Goal: Task Accomplishment & Management: Complete application form

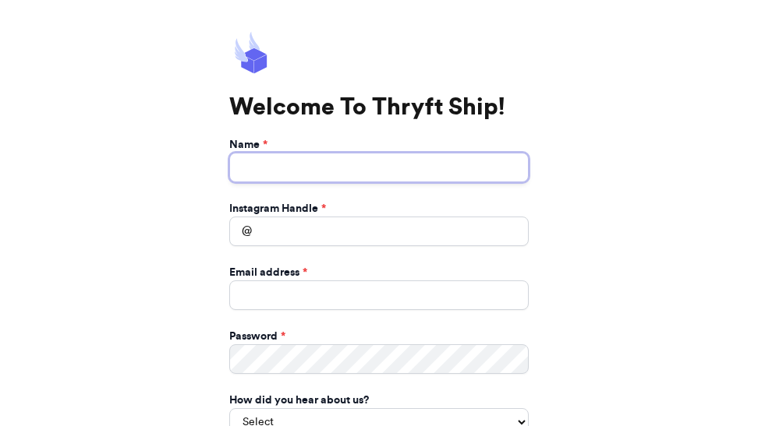
click at [306, 170] on input "Name *" at bounding box center [378, 168] width 299 height 30
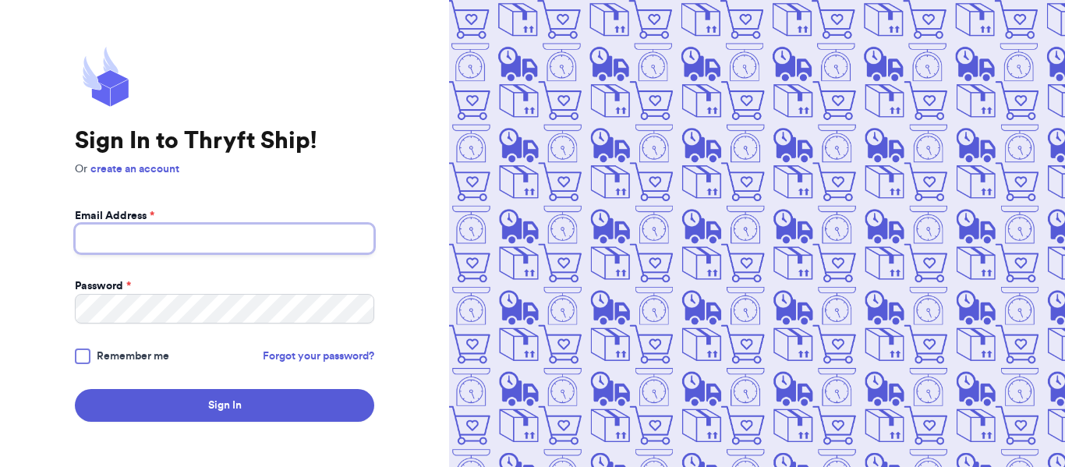
click at [106, 238] on input "Email Address *" at bounding box center [224, 239] width 299 height 30
type input "[EMAIL_ADDRESS][DOMAIN_NAME]"
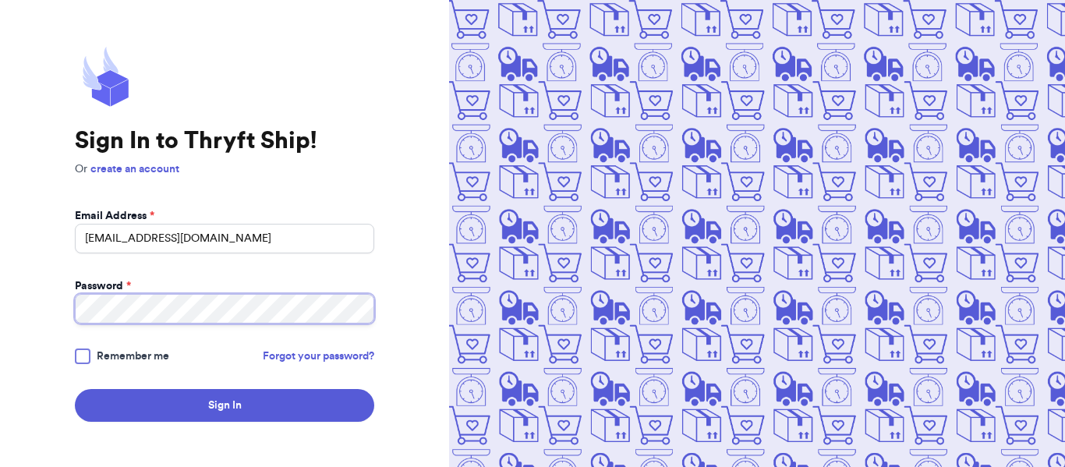
click at [75, 389] on button "Sign In" at bounding box center [224, 405] width 299 height 33
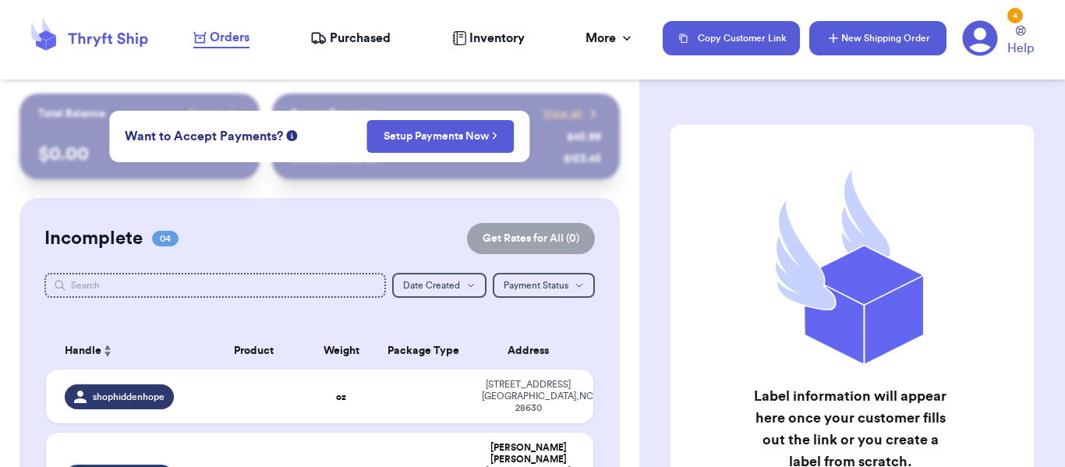
click at [877, 36] on button "New Shipping Order" at bounding box center [877, 38] width 137 height 34
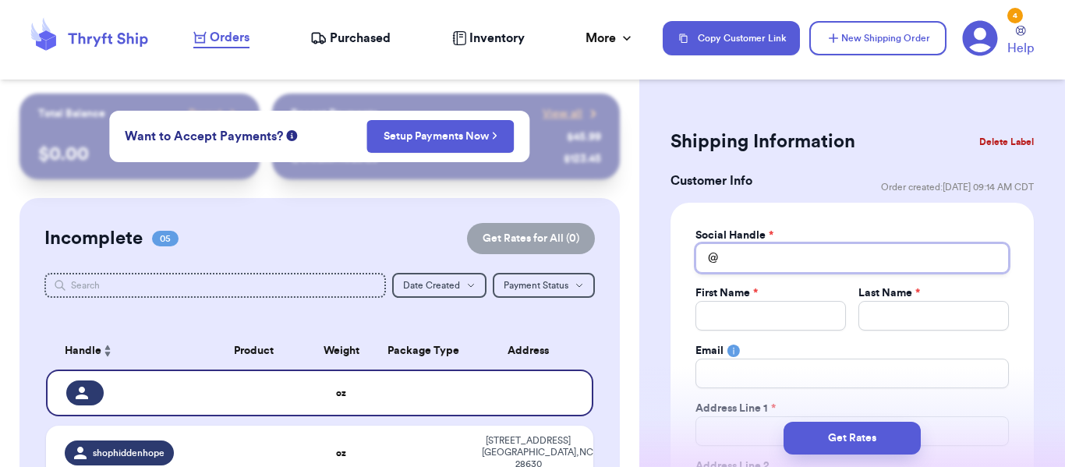
click at [779, 256] on input "Total Amount Paid" at bounding box center [851, 258] width 313 height 30
type input "S"
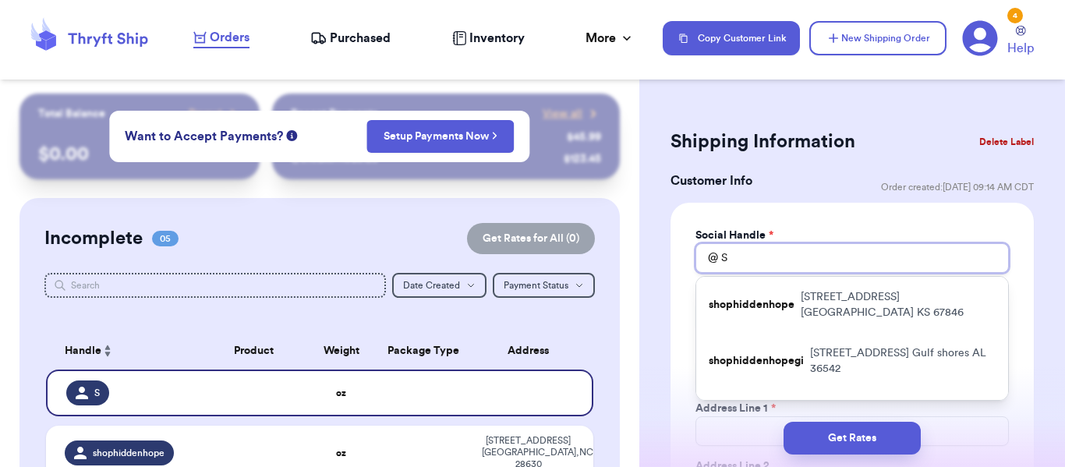
type input "Sh"
type input "Sho"
type input "Shop"
type input "Shoph"
type input "Shophi"
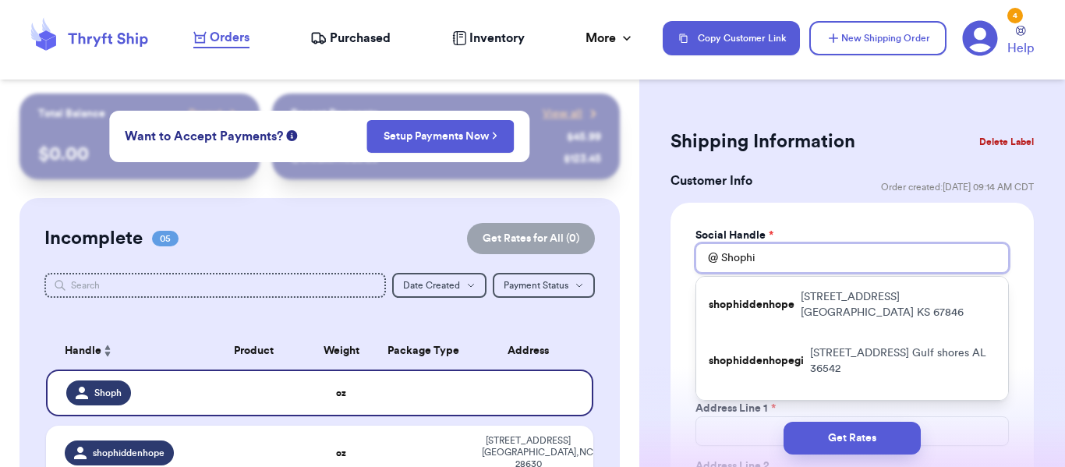
type input "Shophid"
type input "Shophidd"
type input "Shophidde"
type input "Shophidden"
type input "Shophiddenh"
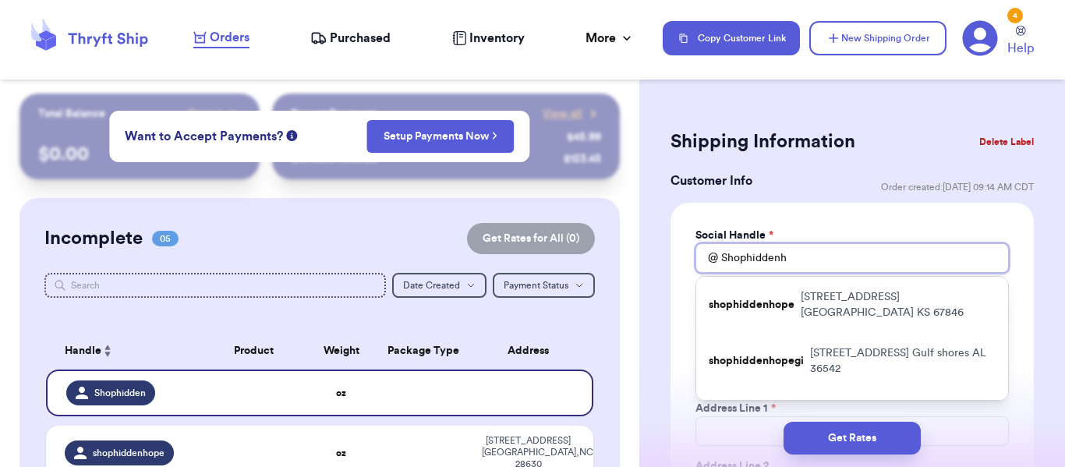
type input "Shophiddenho"
type input "Shophiddenhop"
type input "Shophiddenhope"
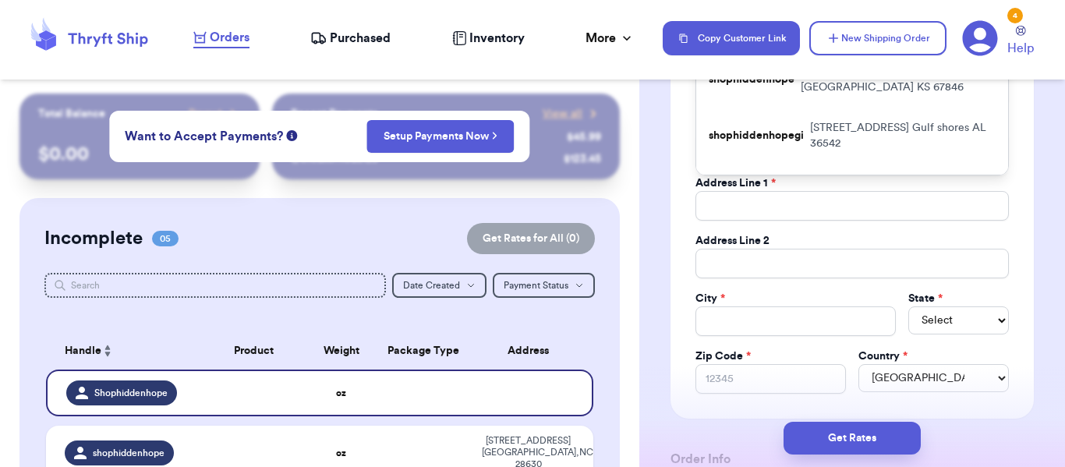
scroll to position [234, 0]
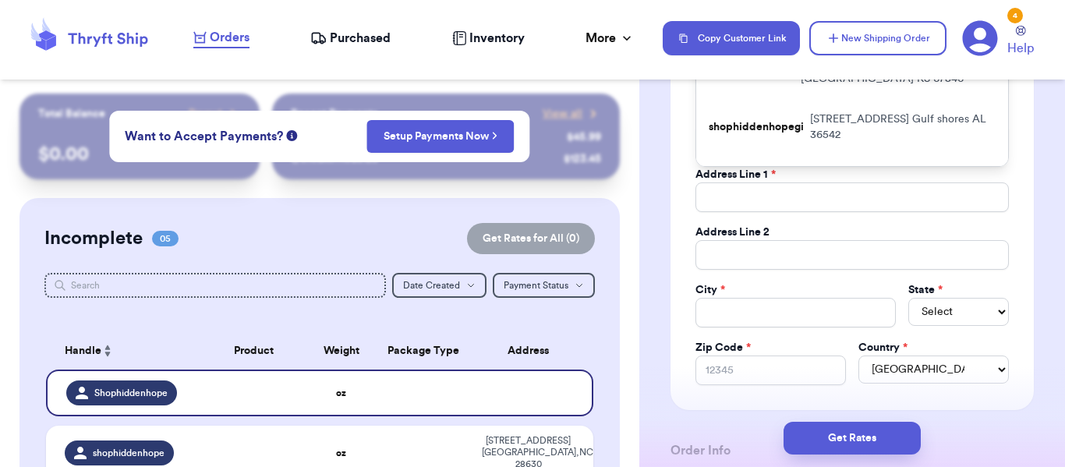
type input "Shophiddenhope"
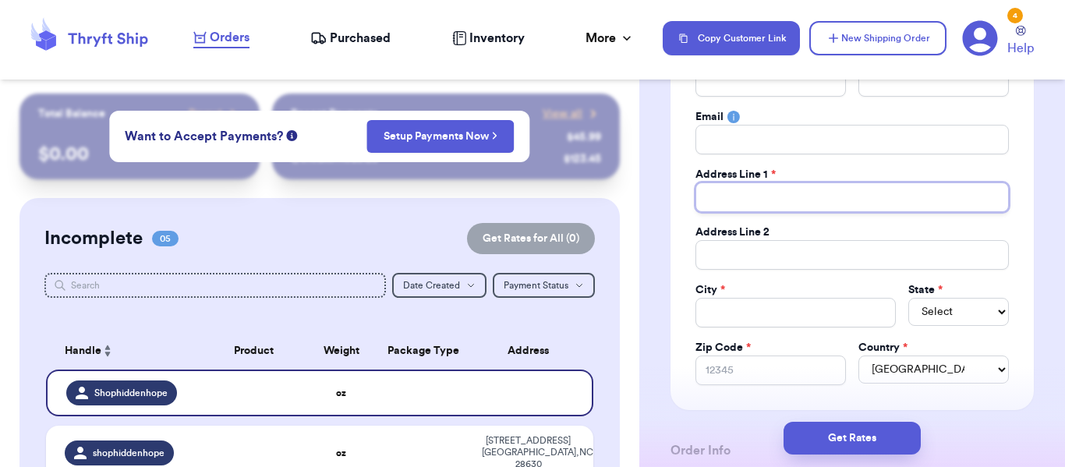
click at [769, 198] on input "Total Amount Paid" at bounding box center [851, 197] width 313 height 30
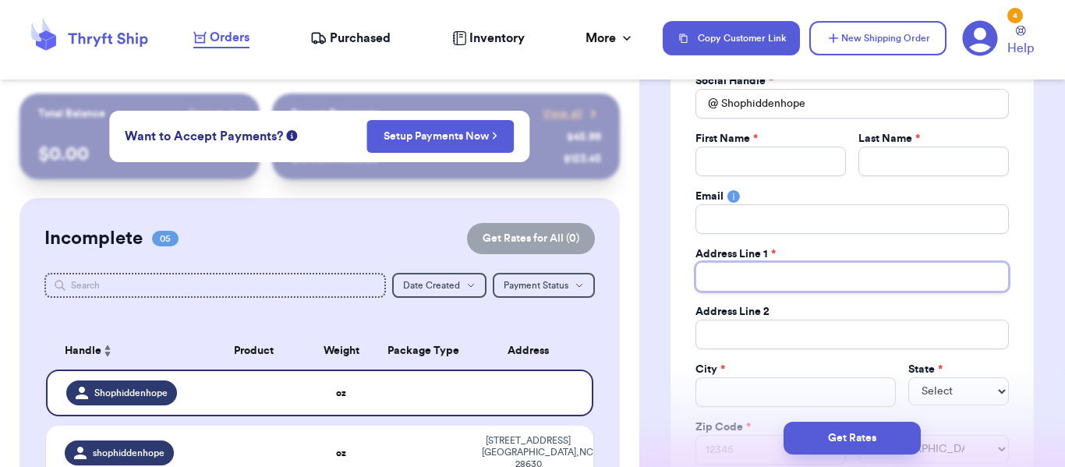
scroll to position [156, 0]
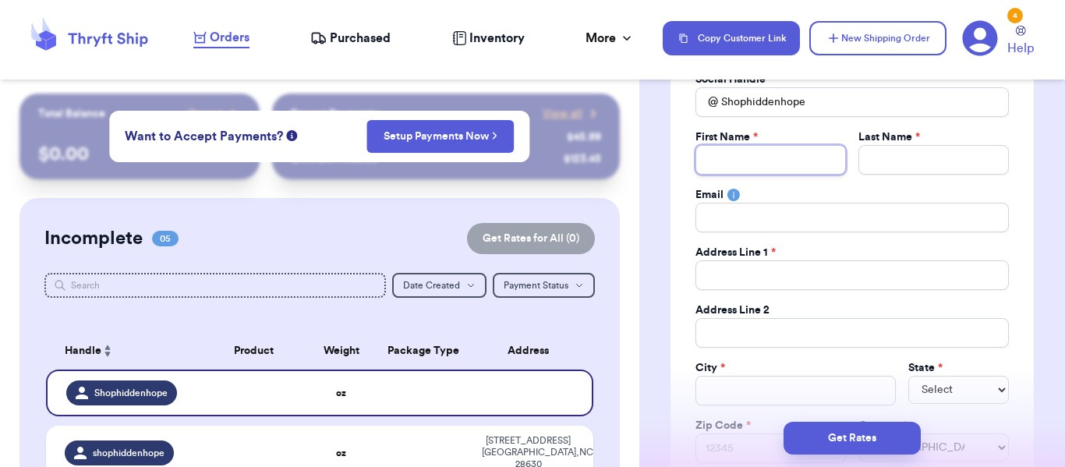
click at [728, 161] on input "Total Amount Paid" at bounding box center [770, 160] width 150 height 30
type input "L"
type input "Li"
type input "[PERSON_NAME]"
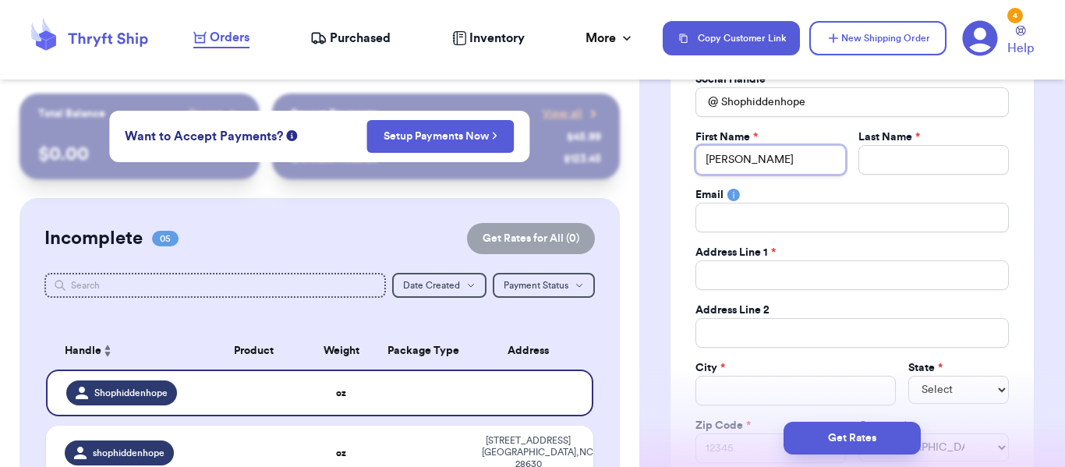
type input "Linds"
type input "Lindse"
type input "[PERSON_NAME]"
click at [961, 162] on input "Total Amount Paid" at bounding box center [933, 160] width 150 height 30
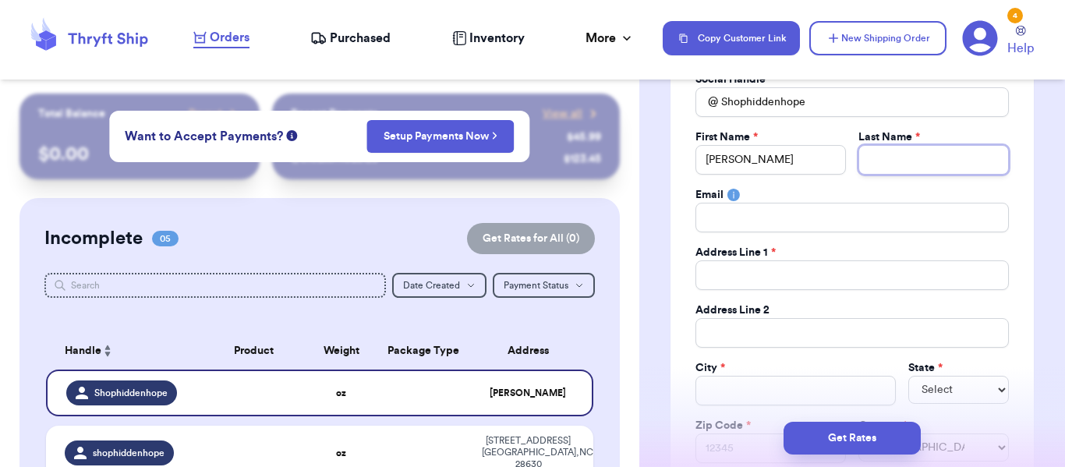
type input "R"
type input "Ru"
type input "Rue"
click at [861, 218] on input "Total Amount Paid" at bounding box center [851, 218] width 313 height 30
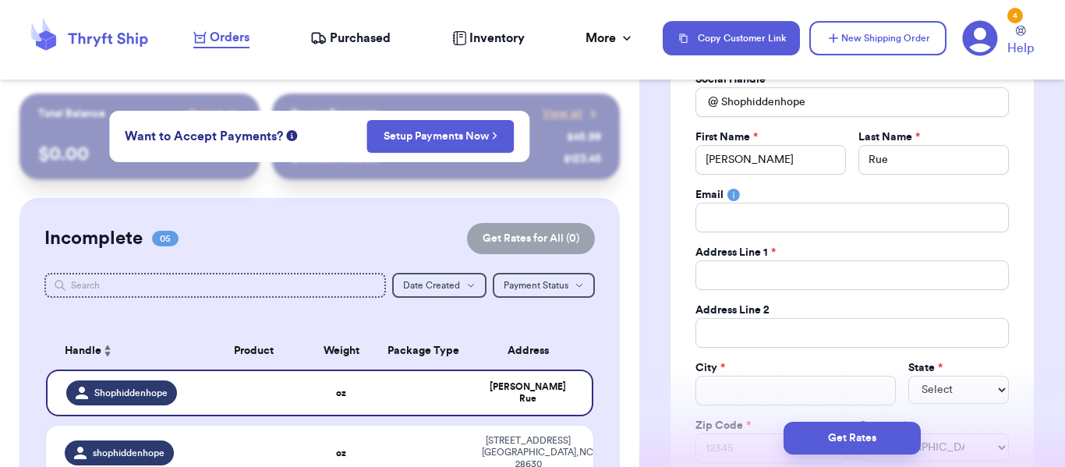
click at [875, 286] on input "Total Amount Paid" at bounding box center [851, 275] width 313 height 30
click at [730, 207] on input "Total Amount Paid" at bounding box center [851, 218] width 313 height 30
type input "[EMAIL_ADDRESS][DOMAIN_NAME]"
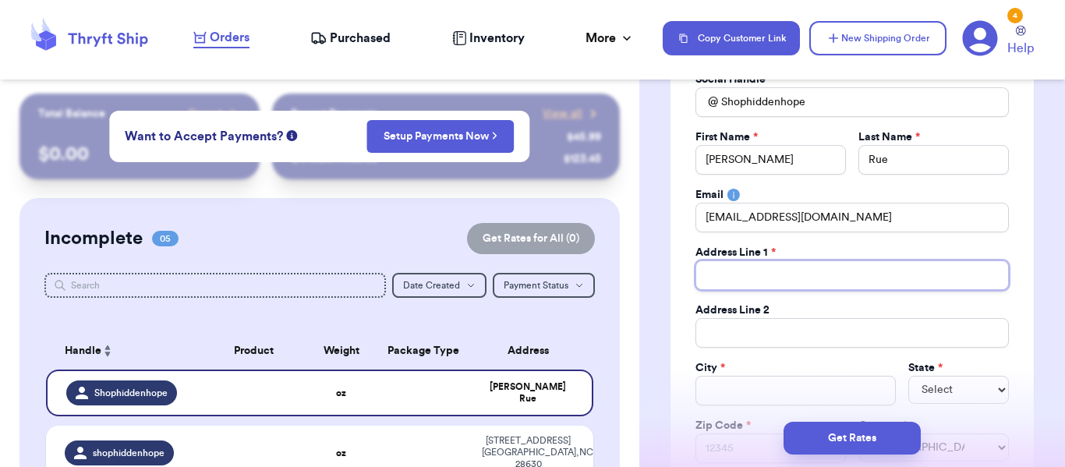
click at [766, 282] on input "Total Amount Paid" at bounding box center [851, 275] width 313 height 30
type input "1"
type input "12"
type input "125"
type input "1253"
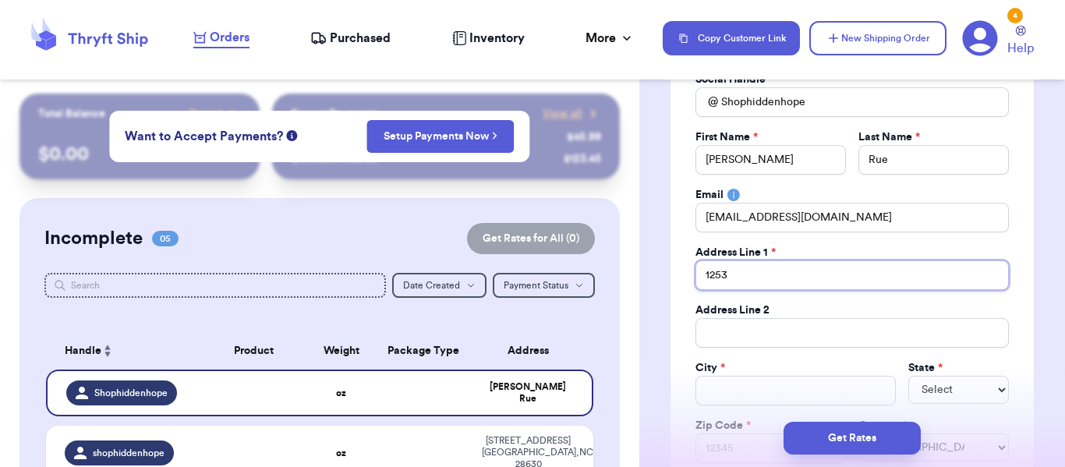
type input "1253"
type input "1253 O"
type input "1253 Os"
type input "1253 Osa"
type input "1253 Osag"
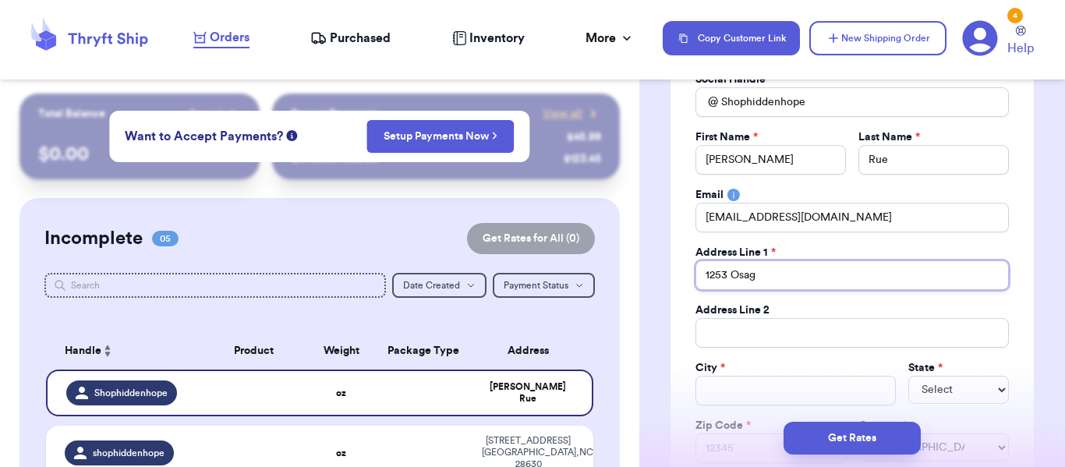
type input "1253 Osage"
type input "1253 Osage S"
type input "[STREET_ADDRESS]"
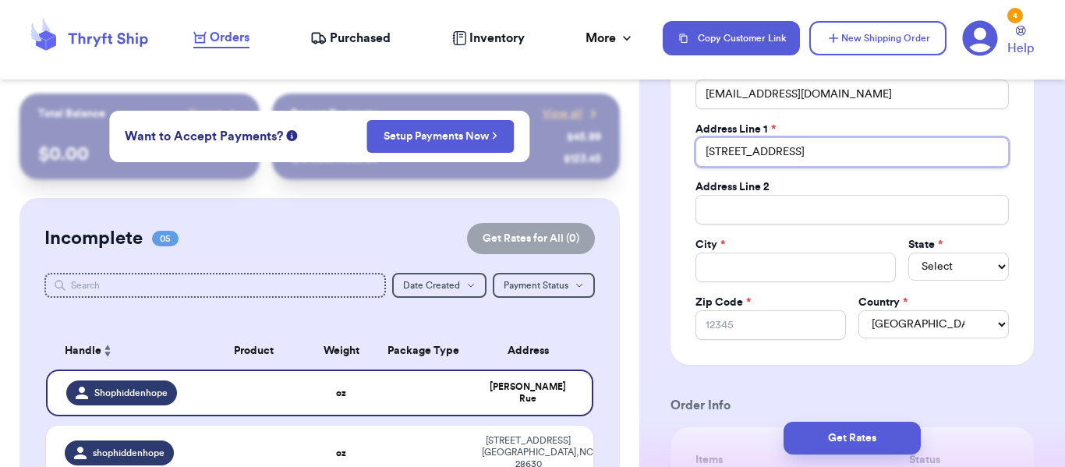
scroll to position [312, 0]
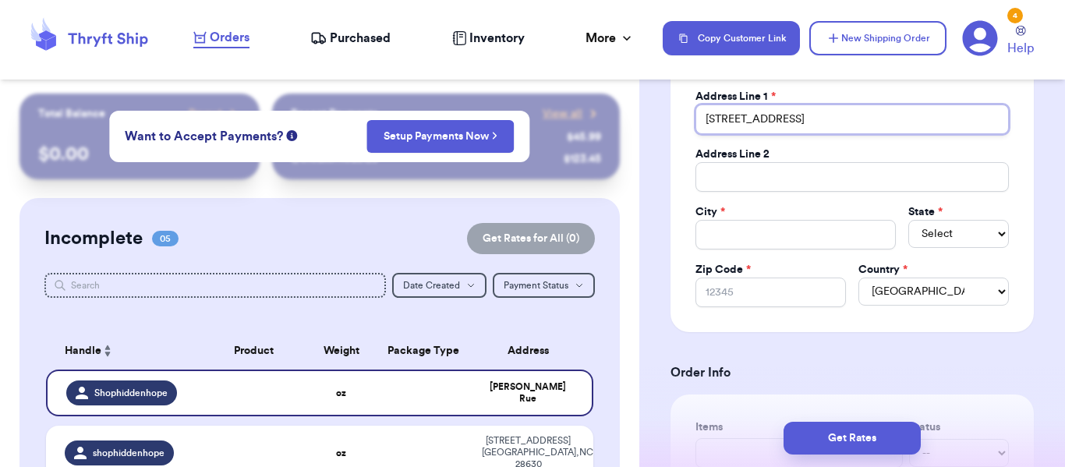
type input "[STREET_ADDRESS]"
click at [714, 239] on input "Total Amount Paid" at bounding box center [795, 235] width 201 height 30
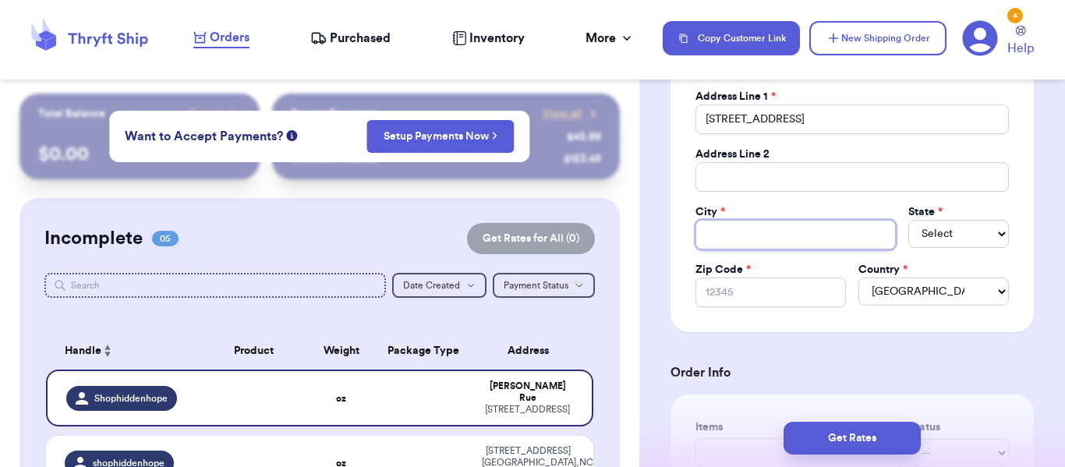
type input "S"
type input "Sa"
type input "Sai"
type input "[PERSON_NAME]"
type input "Saint"
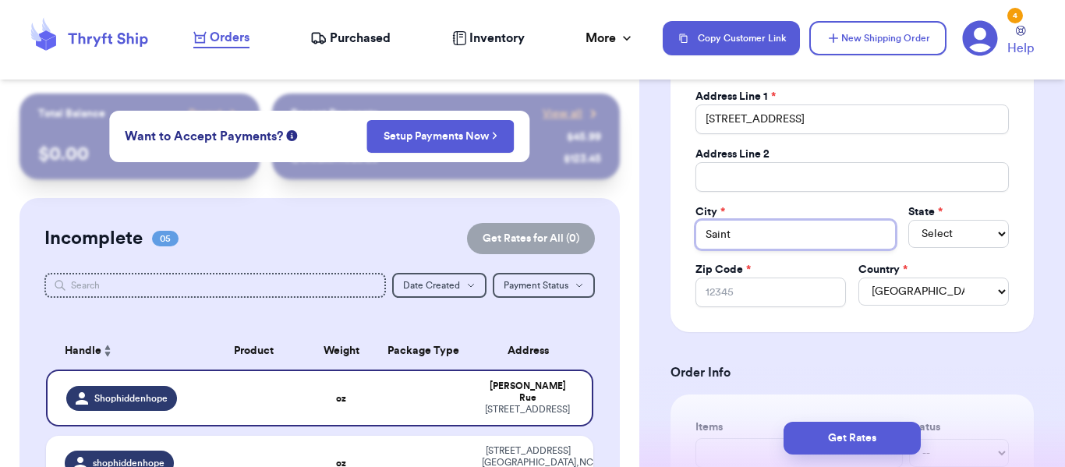
type input "Saint"
type input "Saint P"
type input "[GEOGRAPHIC_DATA]"
type input "Saint Pau"
type input "Saint [PERSON_NAME]"
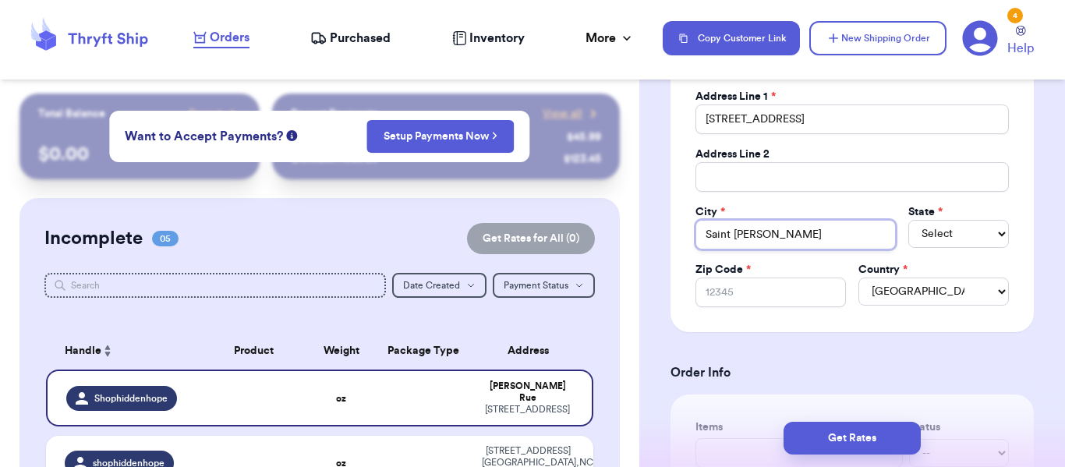
type input "Saint [PERSON_NAME]"
click at [928, 237] on select "Select AL AK AZ AR CA CO [GEOGRAPHIC_DATA] DE DC [GEOGRAPHIC_DATA] [GEOGRAPHIC_…" at bounding box center [958, 234] width 101 height 28
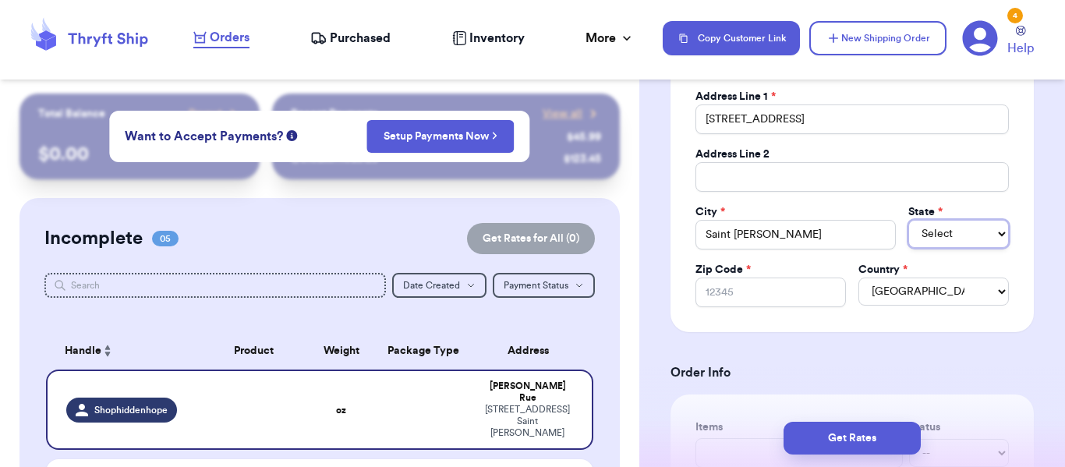
select select "MN"
click at [908, 220] on select "Select AL AK AZ AR CA CO [GEOGRAPHIC_DATA] DE DC [GEOGRAPHIC_DATA] [GEOGRAPHIC_…" at bounding box center [958, 234] width 101 height 28
click at [796, 294] on input "Zip Code *" at bounding box center [770, 293] width 150 height 30
type input "5"
type input "55"
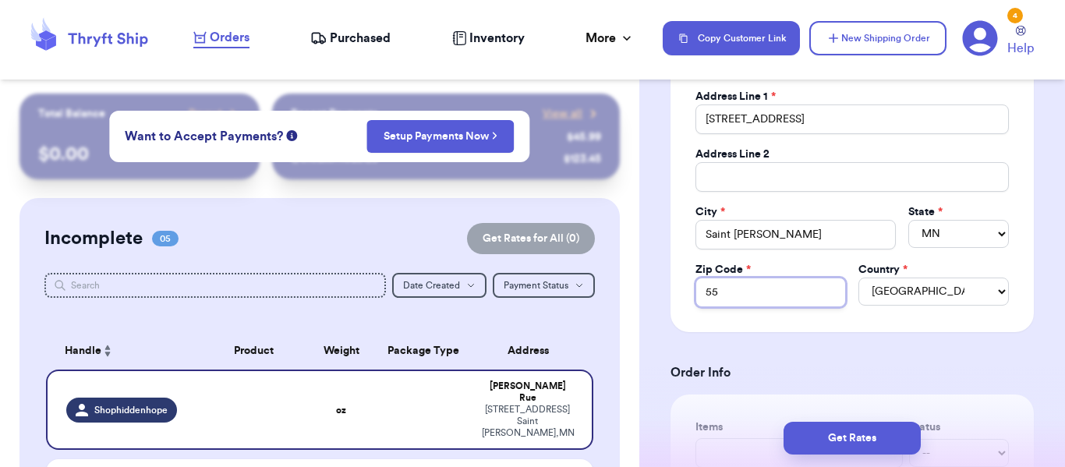
type input "551"
type input "5511"
type input "55117"
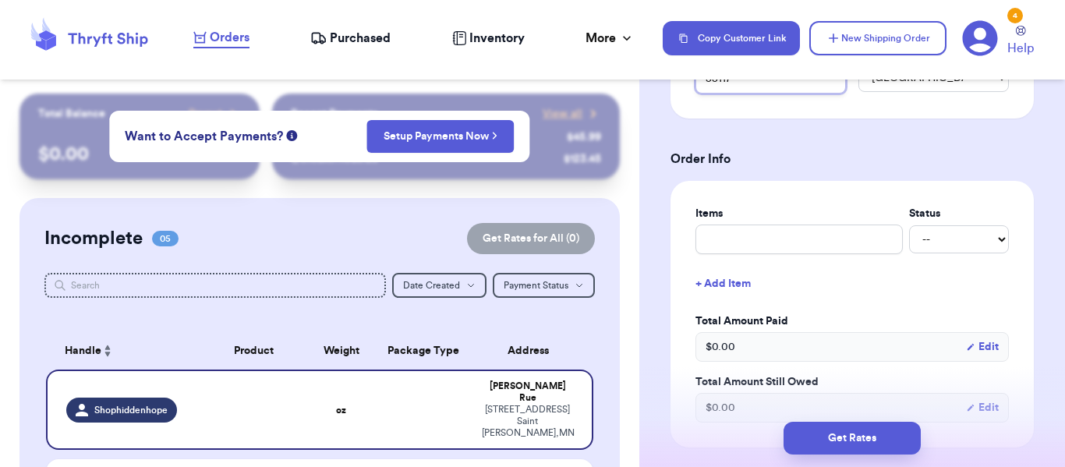
scroll to position [546, 0]
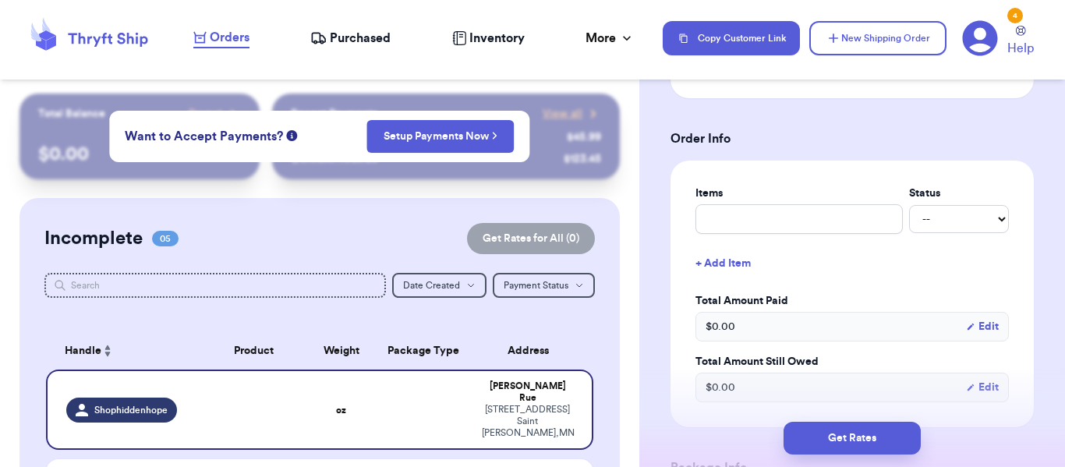
type input "55117"
click at [790, 221] on input "text" at bounding box center [798, 219] width 207 height 30
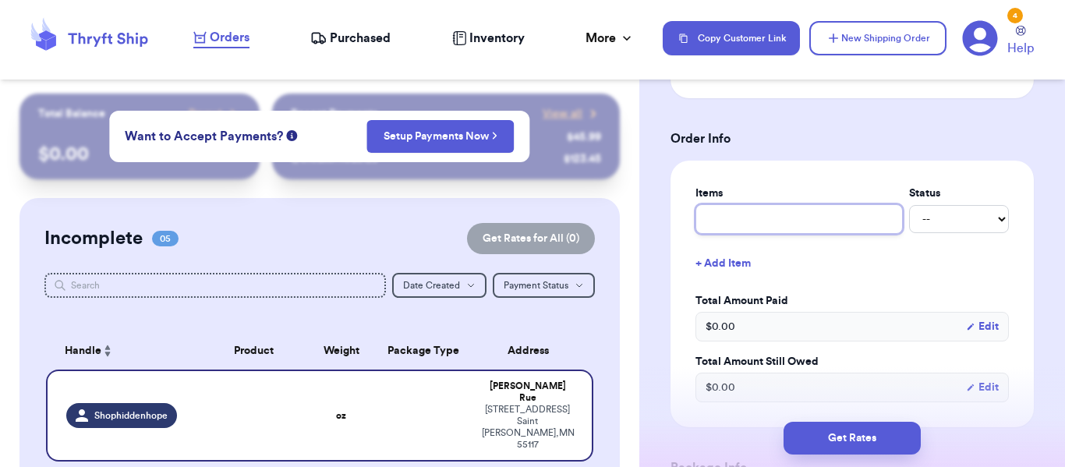
type input "Live Sale Claim"
click at [933, 221] on select "-- Paid Owes" at bounding box center [959, 219] width 100 height 28
click at [933, 220] on select "-- Paid Owes" at bounding box center [959, 219] width 100 height 28
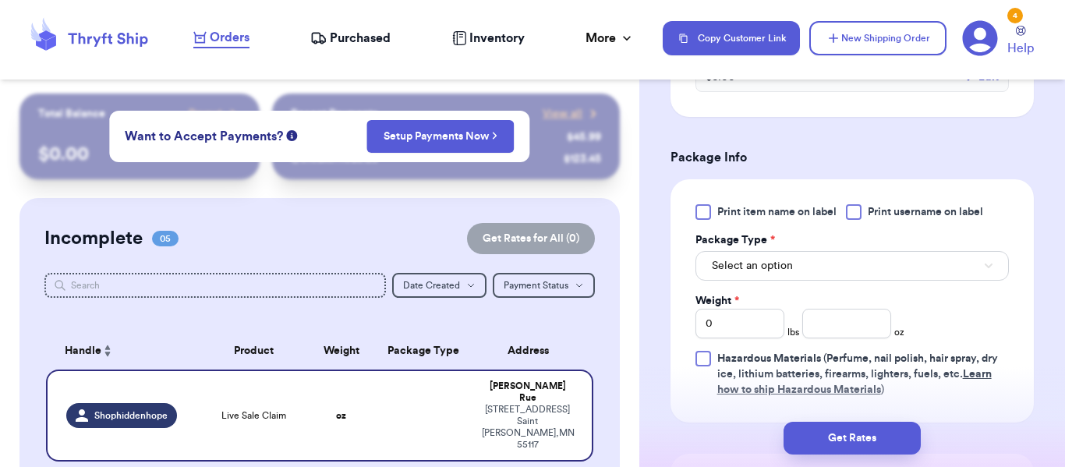
scroll to position [857, 0]
click at [828, 256] on button "Select an option" at bounding box center [851, 264] width 313 height 30
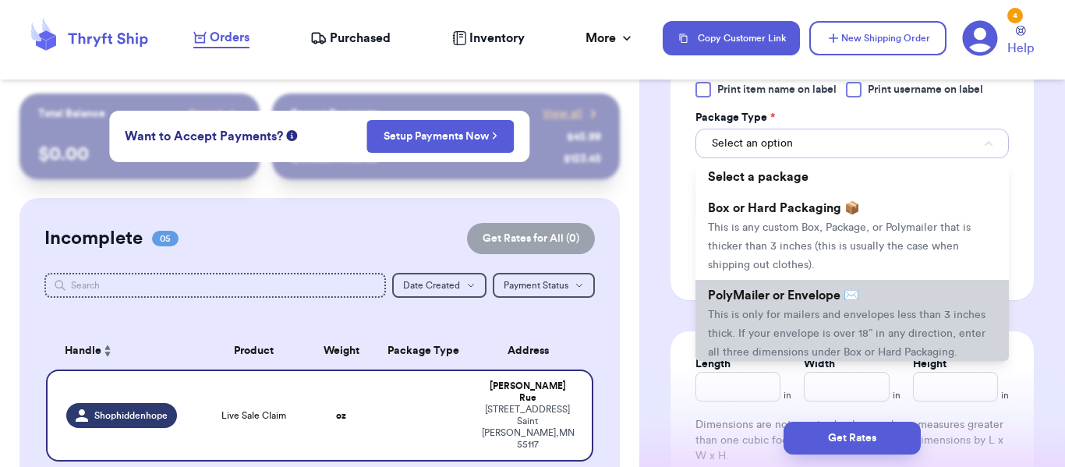
scroll to position [1013, 0]
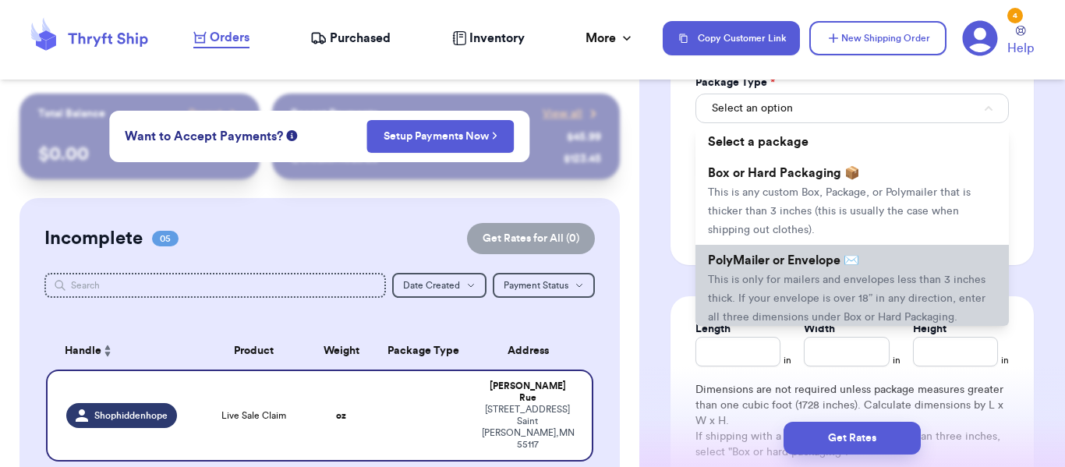
click at [824, 263] on span "PolyMailer or Envelope ✉️" at bounding box center [783, 260] width 151 height 12
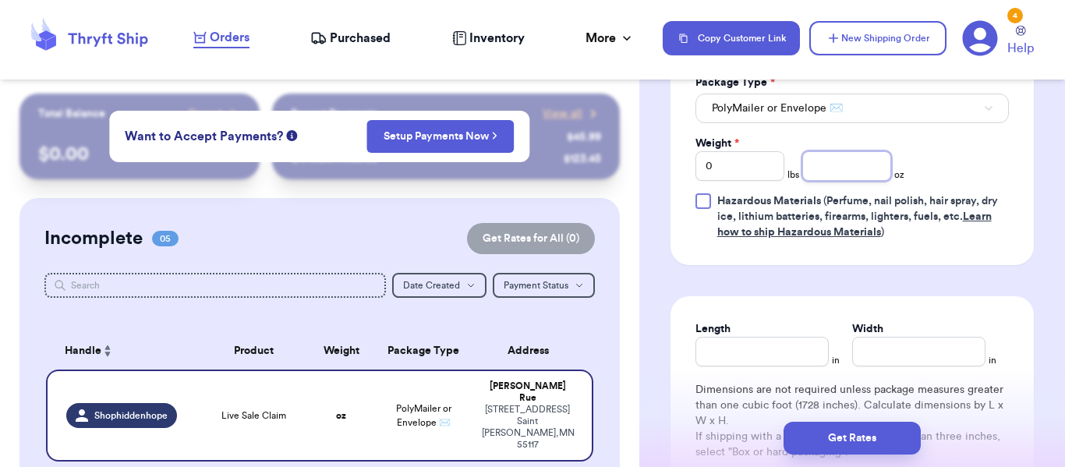
click at [829, 171] on input "number" at bounding box center [846, 166] width 89 height 30
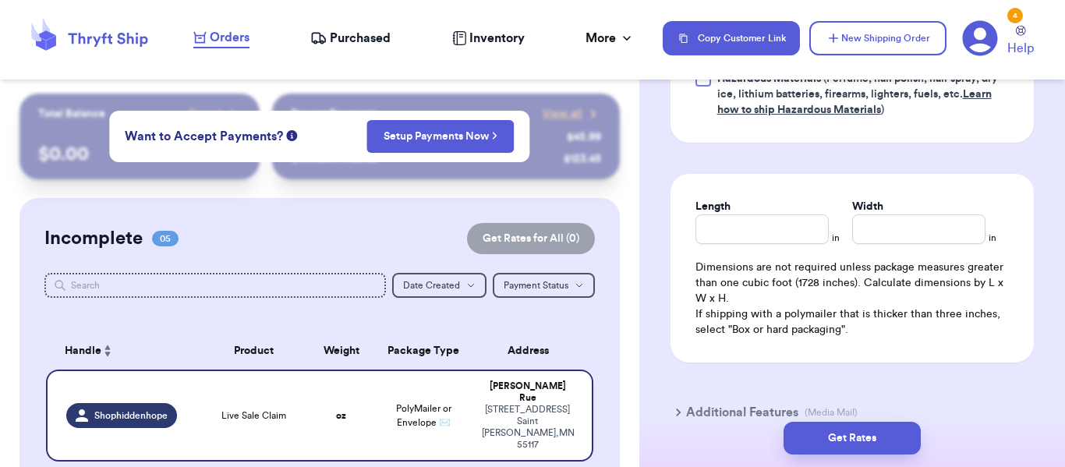
scroll to position [1169, 0]
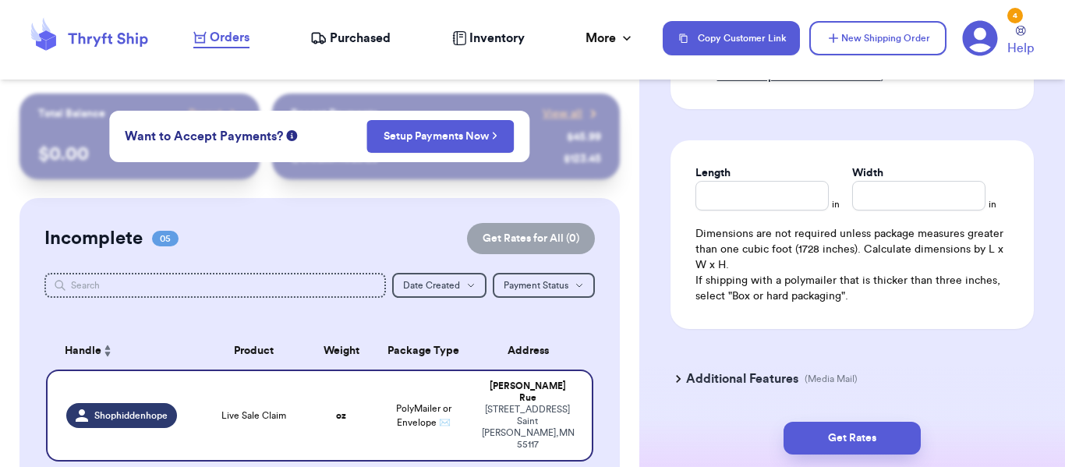
type input "7"
click at [775, 194] on input "Length" at bounding box center [761, 196] width 133 height 30
type input "10"
click at [857, 197] on input "Width *" at bounding box center [918, 196] width 133 height 30
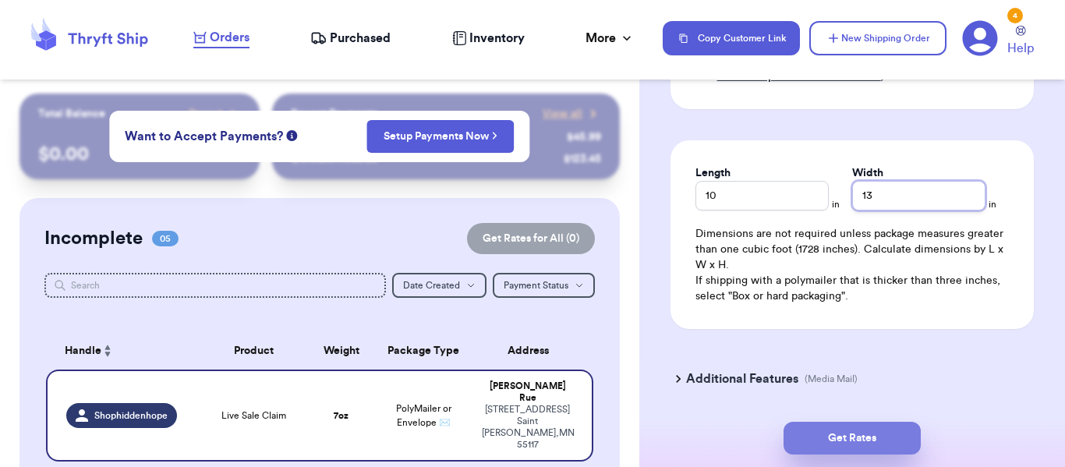
type input "13"
click at [866, 427] on button "Get Rates" at bounding box center [851, 438] width 137 height 33
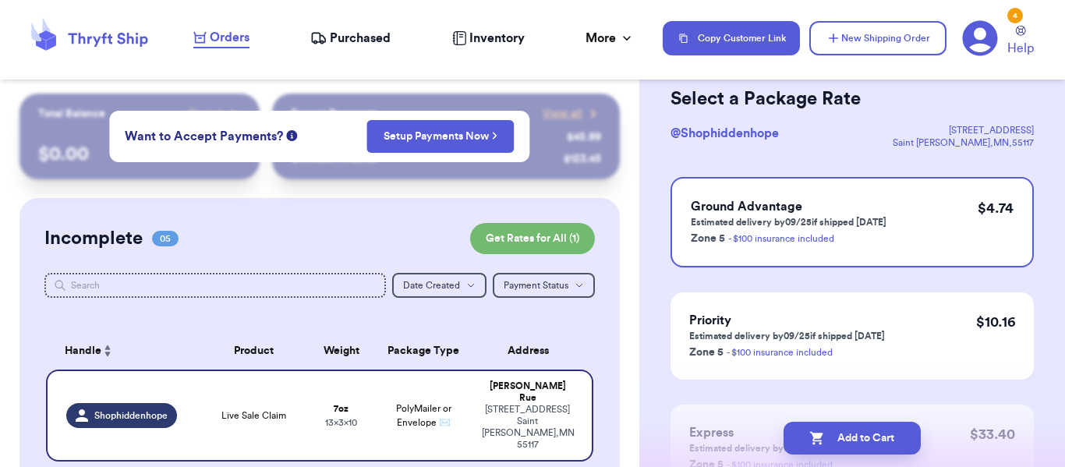
scroll to position [0, 0]
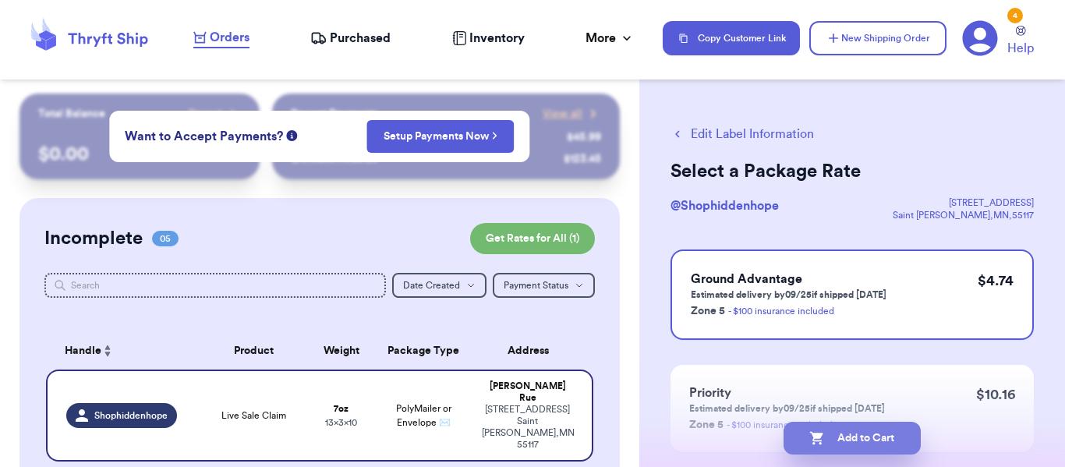
click at [854, 432] on button "Add to Cart" at bounding box center [851, 438] width 137 height 33
checkbox input "true"
select select "NC"
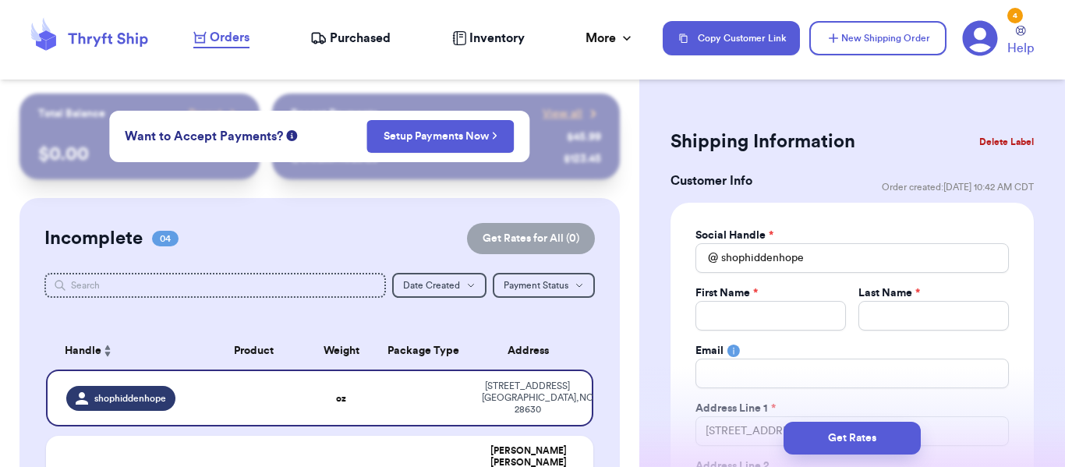
click at [1020, 17] on div "4" at bounding box center [1015, 16] width 16 height 16
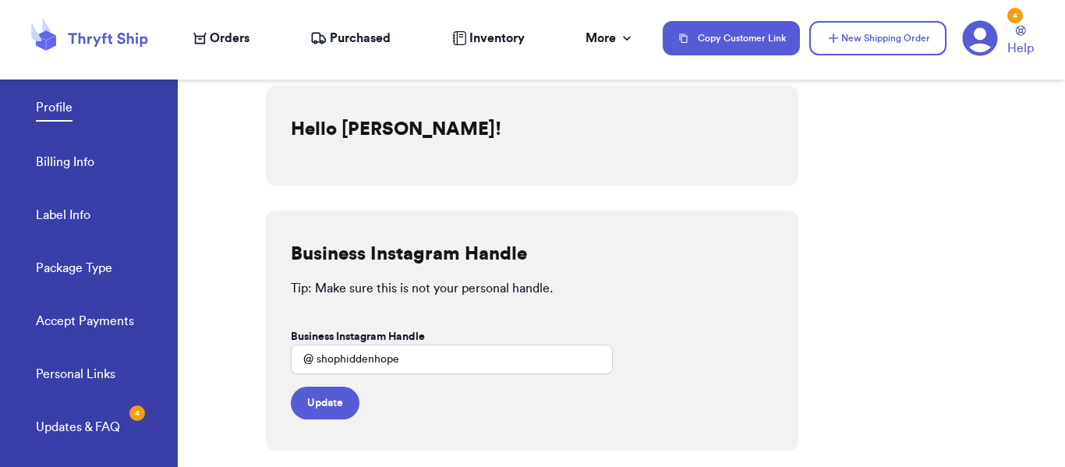
click at [987, 40] on icon at bounding box center [980, 38] width 35 height 35
click at [979, 48] on icon at bounding box center [980, 38] width 36 height 36
click at [220, 30] on span "Orders" at bounding box center [230, 38] width 40 height 19
select select "NC"
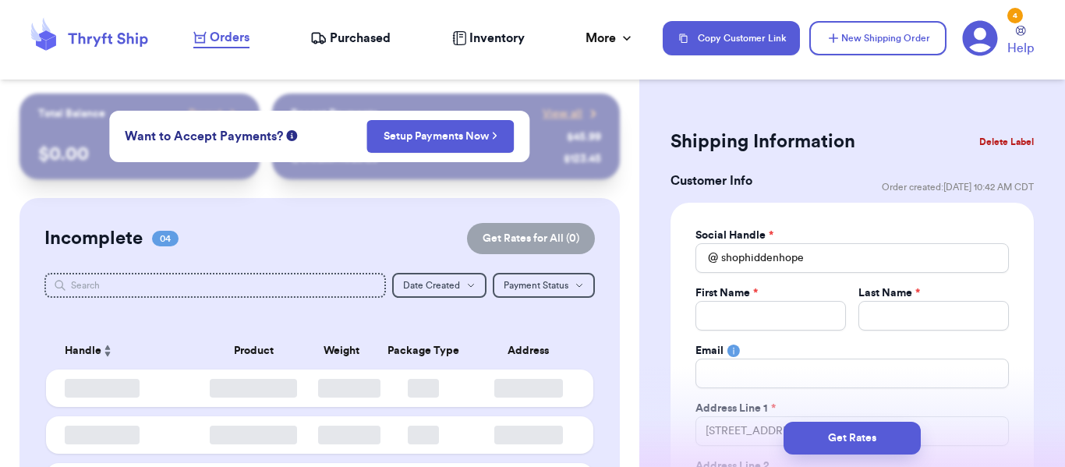
type input "shophiddenhope"
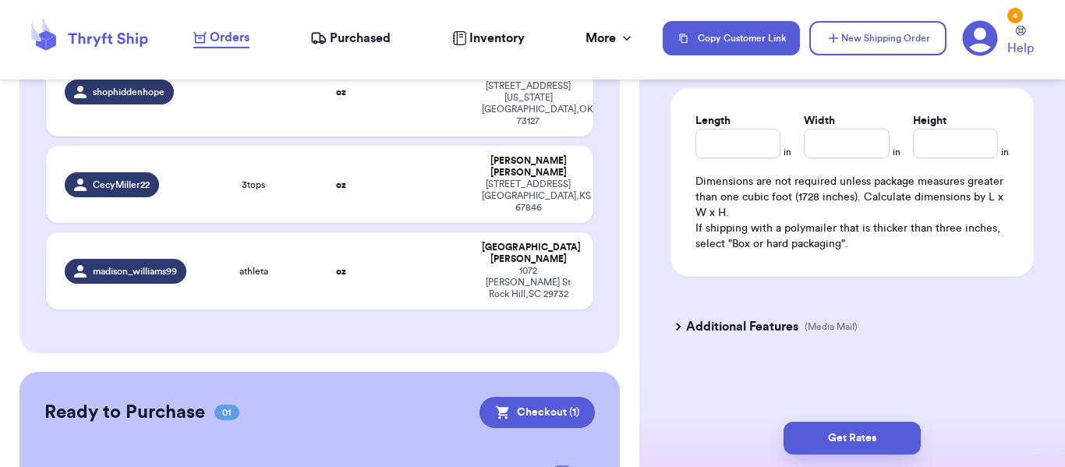
scroll to position [479, 0]
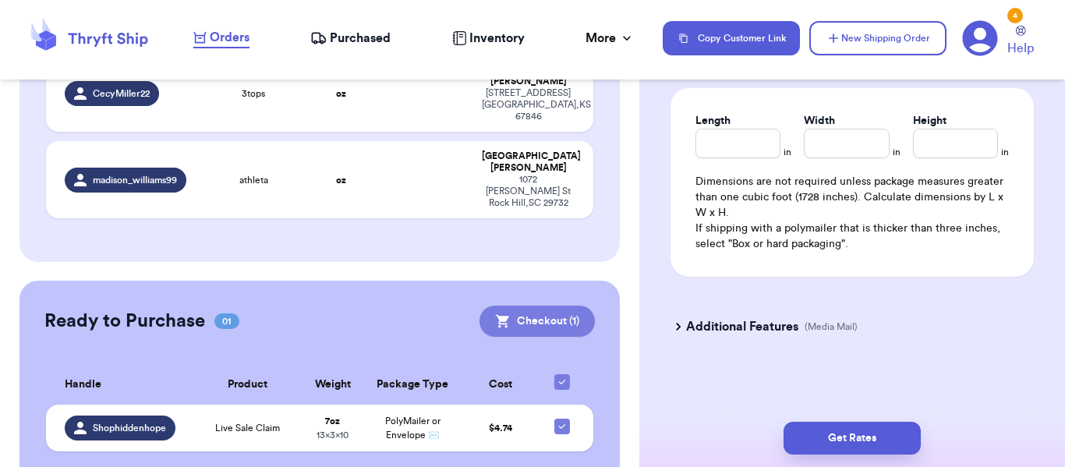
click at [514, 306] on button "Checkout ( 1 )" at bounding box center [536, 321] width 115 height 31
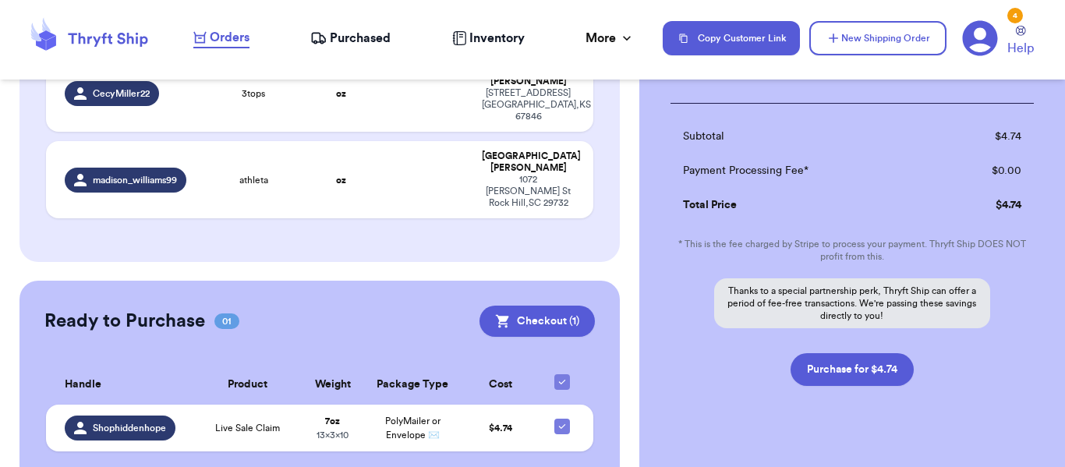
scroll to position [246, 0]
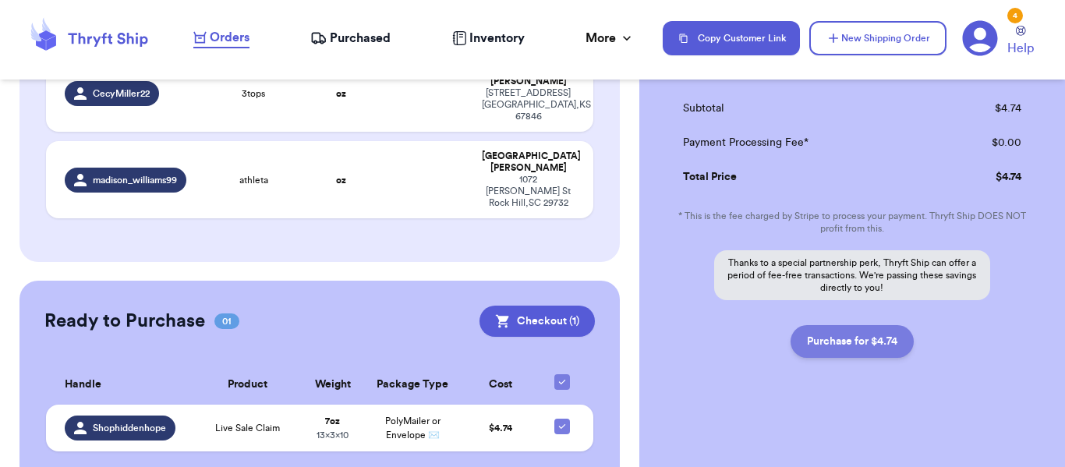
click at [846, 331] on button "Purchase for $4.74" at bounding box center [851, 341] width 123 height 33
checkbox input "false"
checkbox input "true"
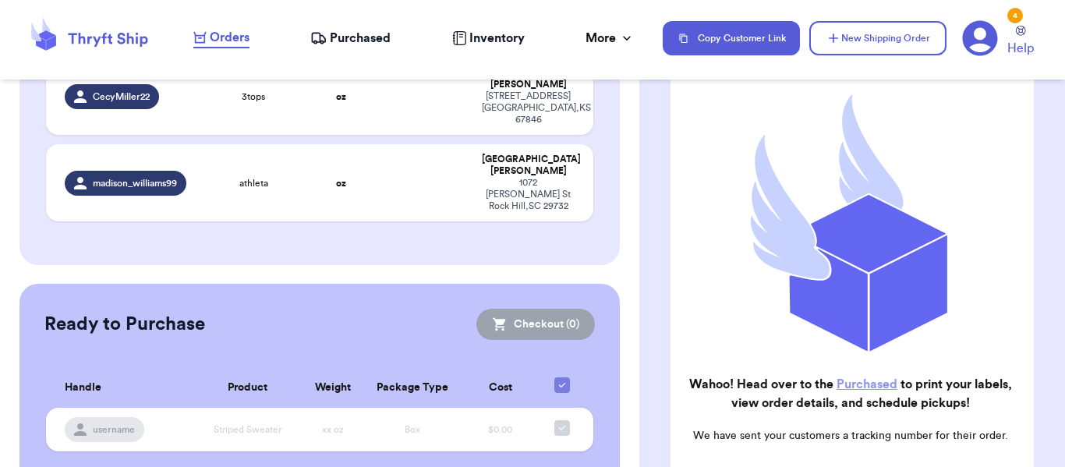
scroll to position [156, 0]
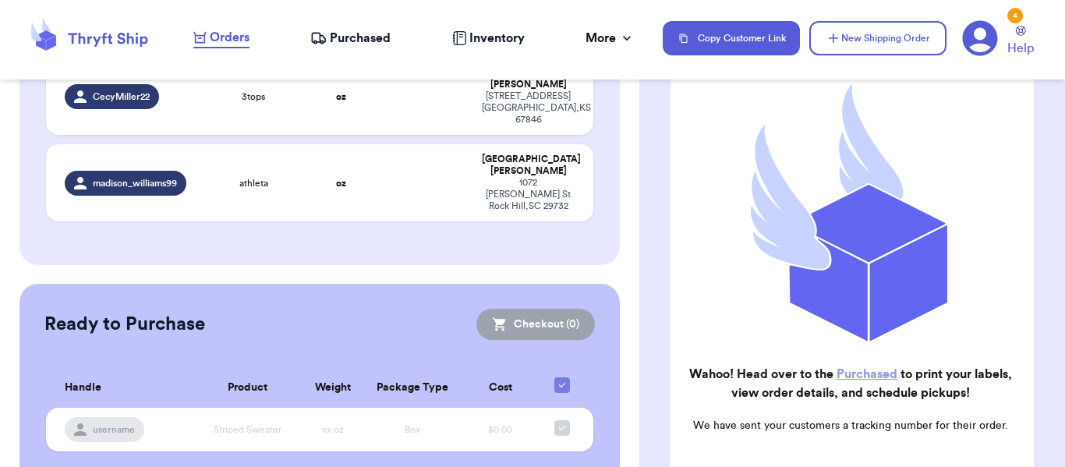
click at [372, 35] on span "Purchased" at bounding box center [360, 38] width 61 height 19
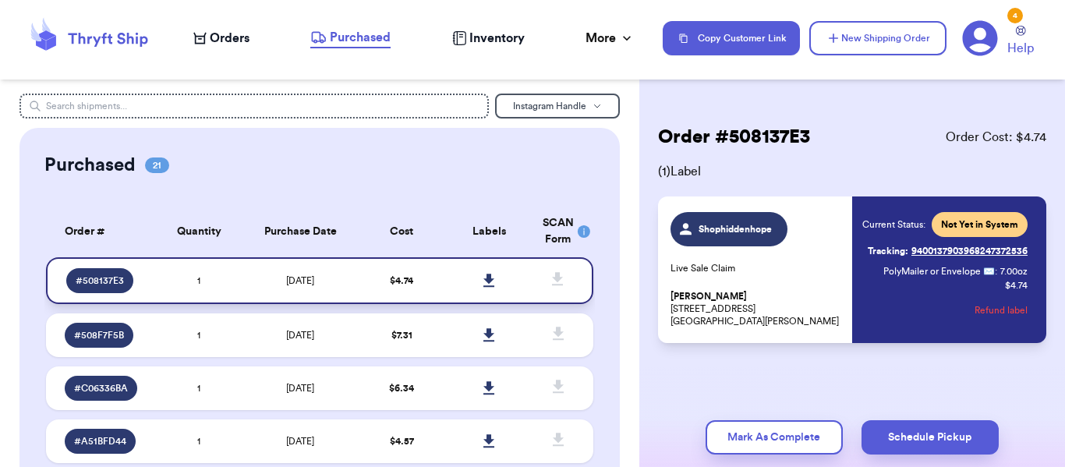
click at [483, 281] on icon at bounding box center [488, 280] width 11 height 13
